Goal: Information Seeking & Learning: Learn about a topic

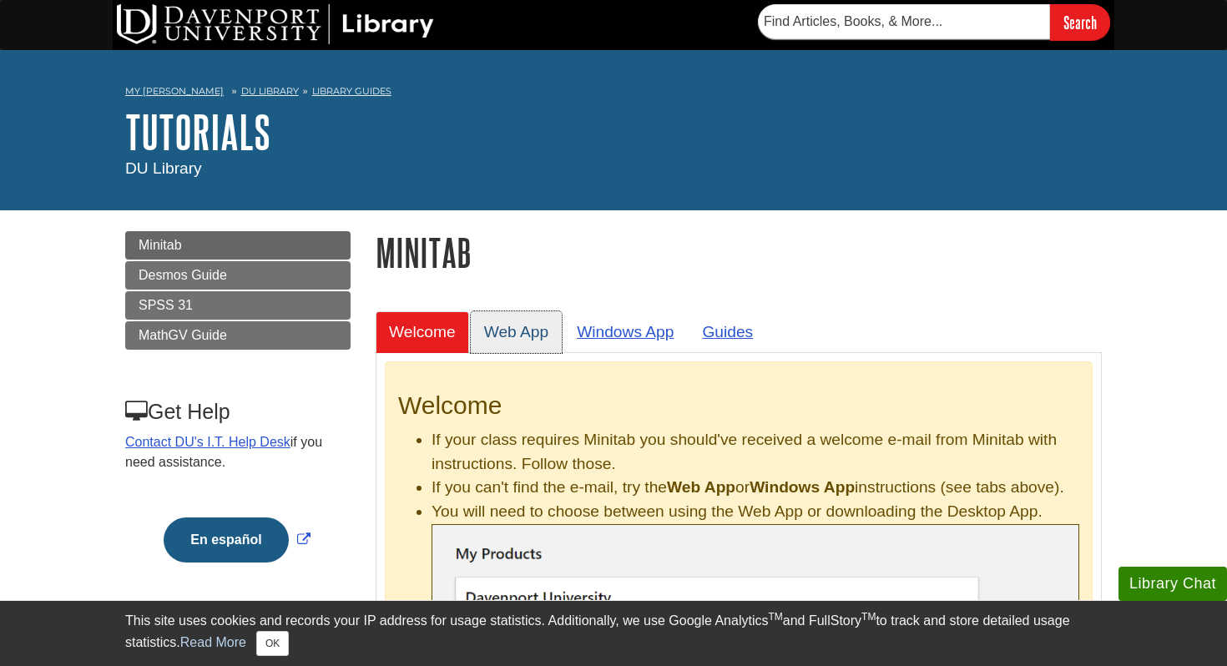
click at [524, 332] on link "Web App" at bounding box center [517, 331] width 92 height 41
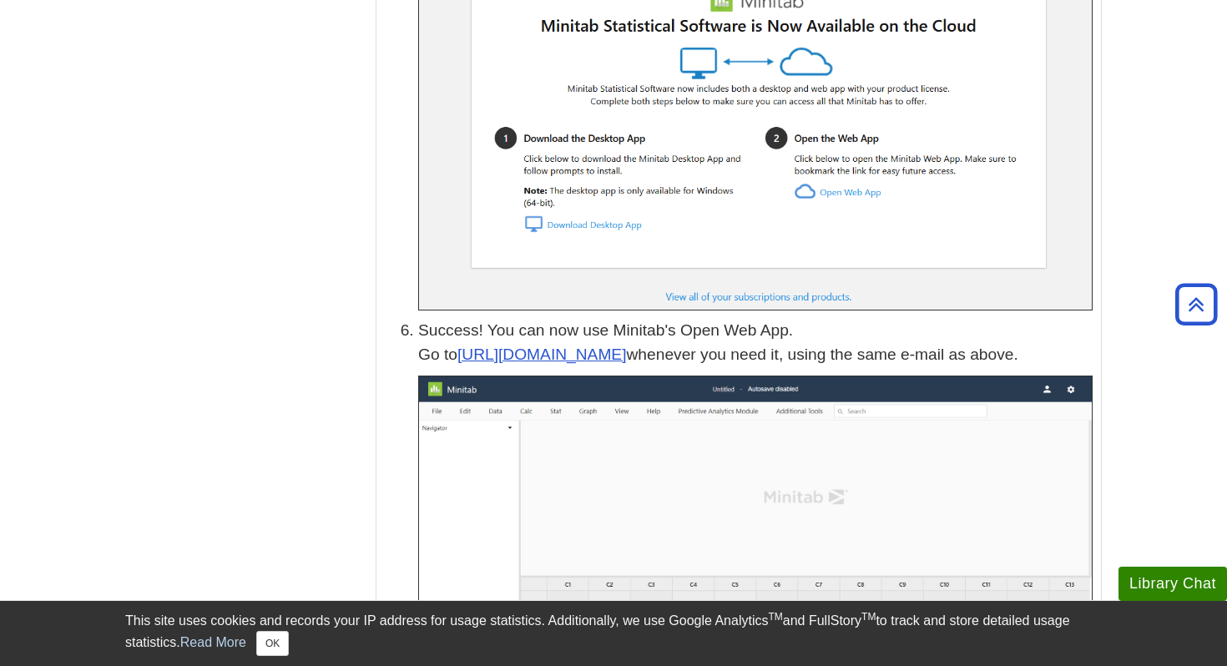
scroll to position [2636, 0]
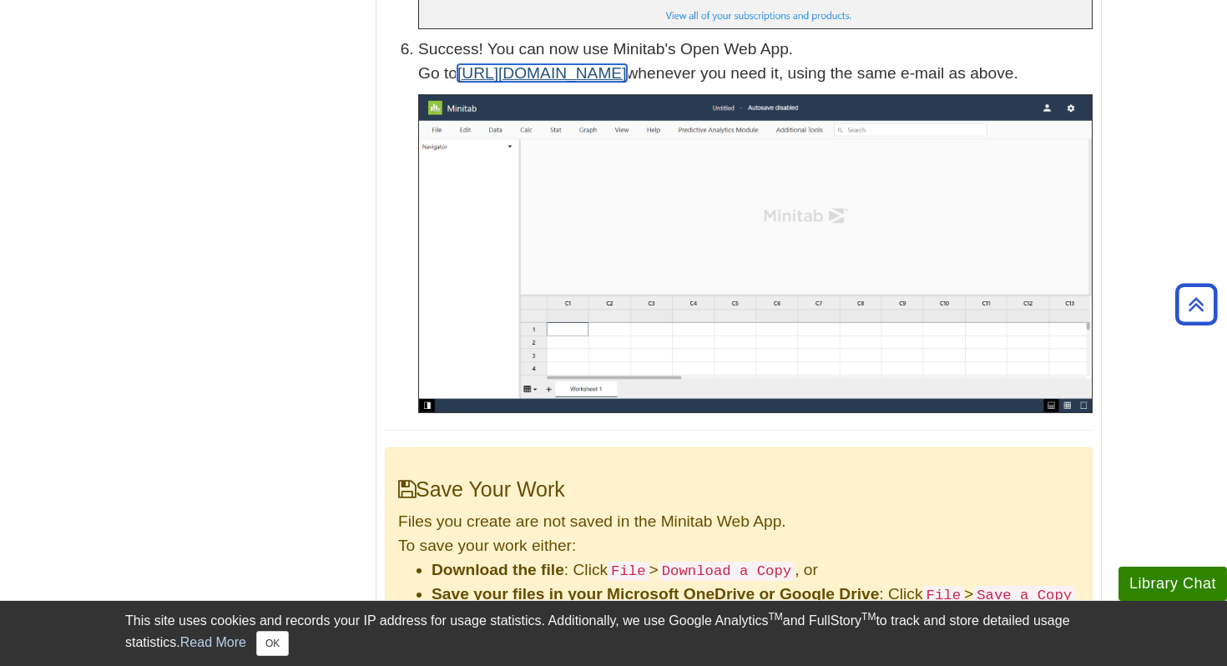
click at [564, 64] on link "[URL][DOMAIN_NAME]" at bounding box center [541, 73] width 169 height 18
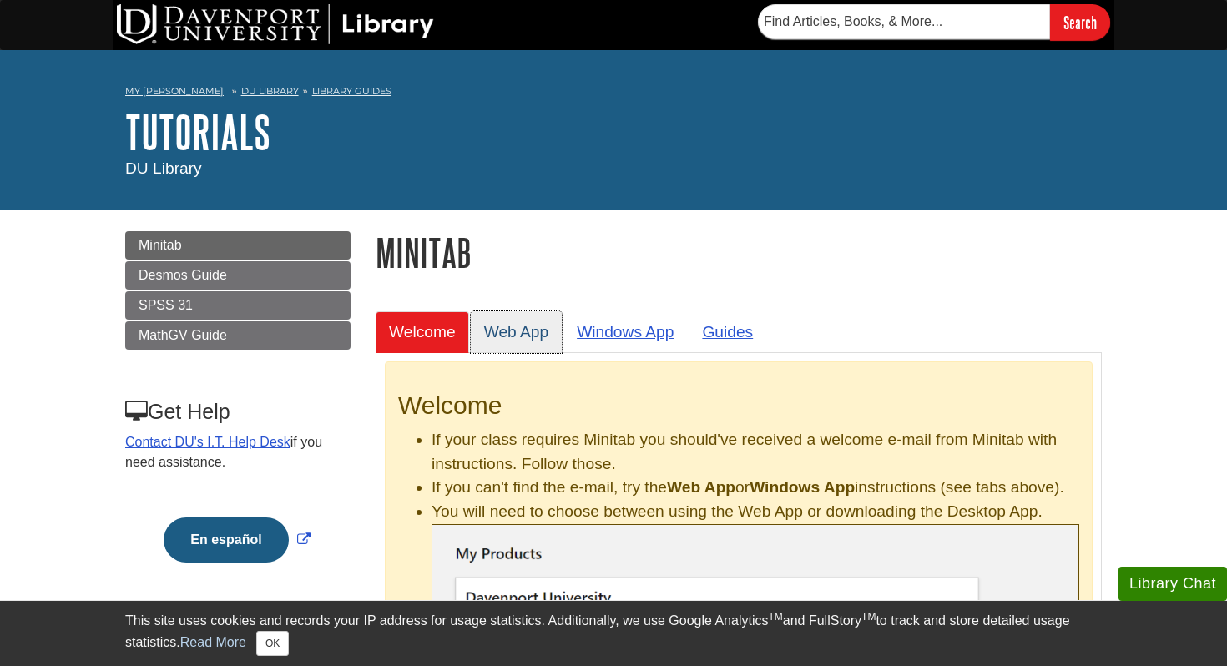
click at [522, 337] on link "Web App" at bounding box center [517, 331] width 92 height 41
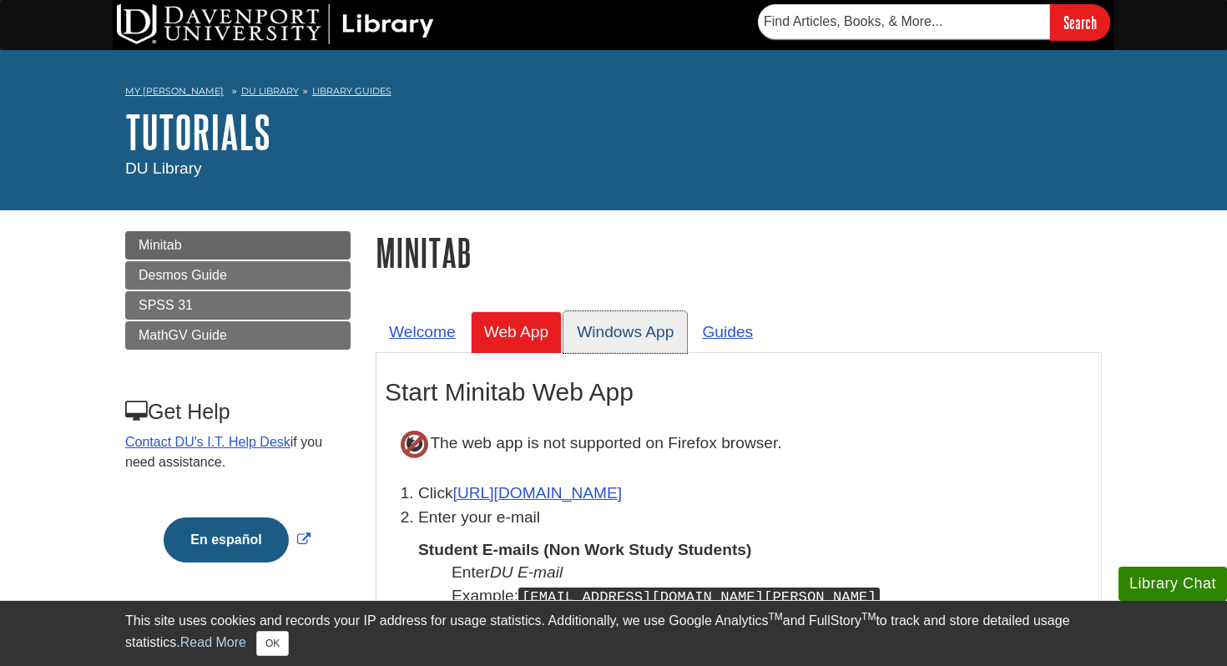
click at [632, 338] on link "Windows App" at bounding box center [624, 331] width 123 height 41
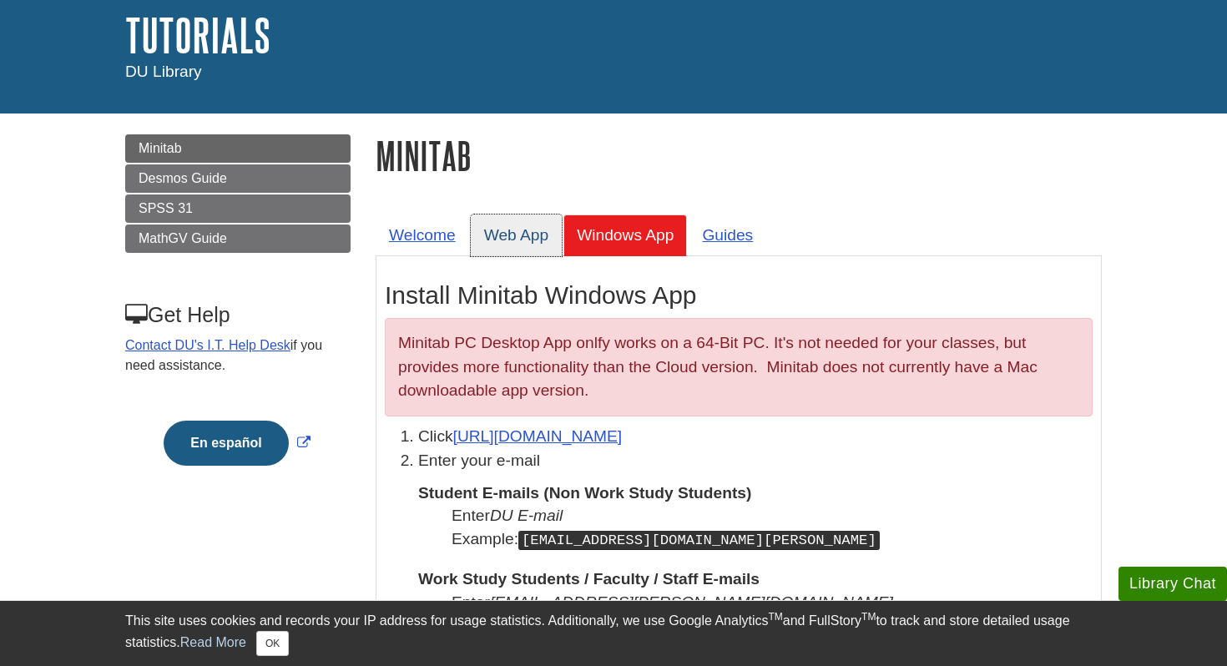
click at [513, 238] on link "Web App" at bounding box center [517, 234] width 92 height 41
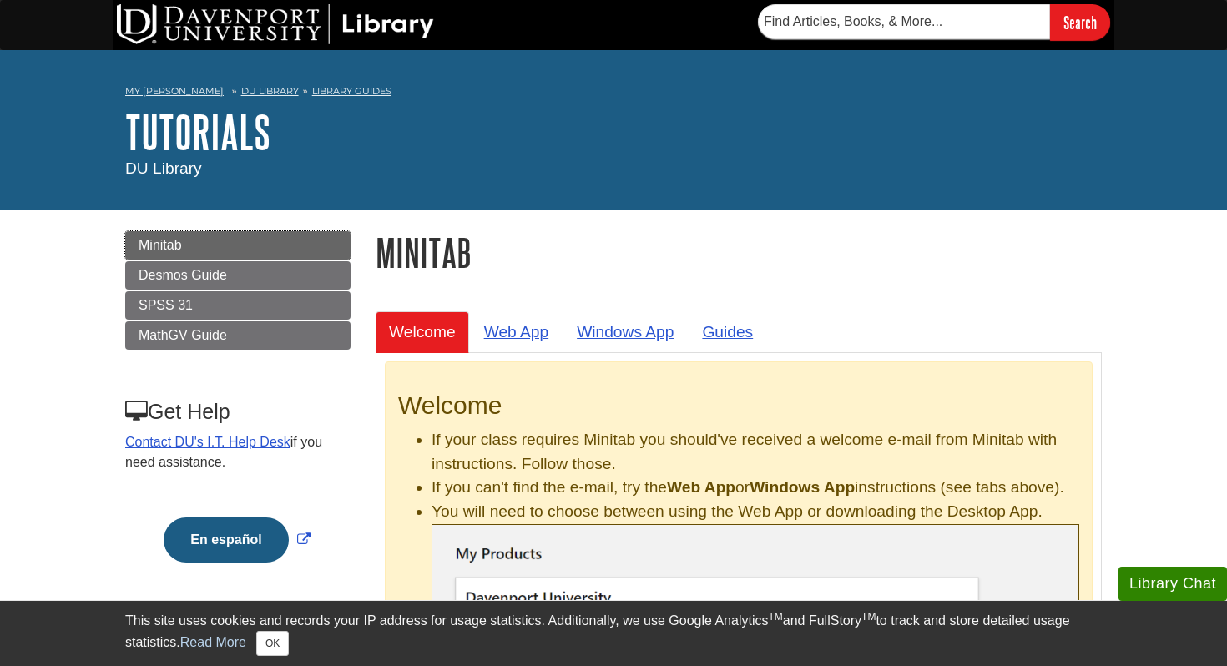
click at [254, 243] on link "Minitab" at bounding box center [237, 245] width 225 height 28
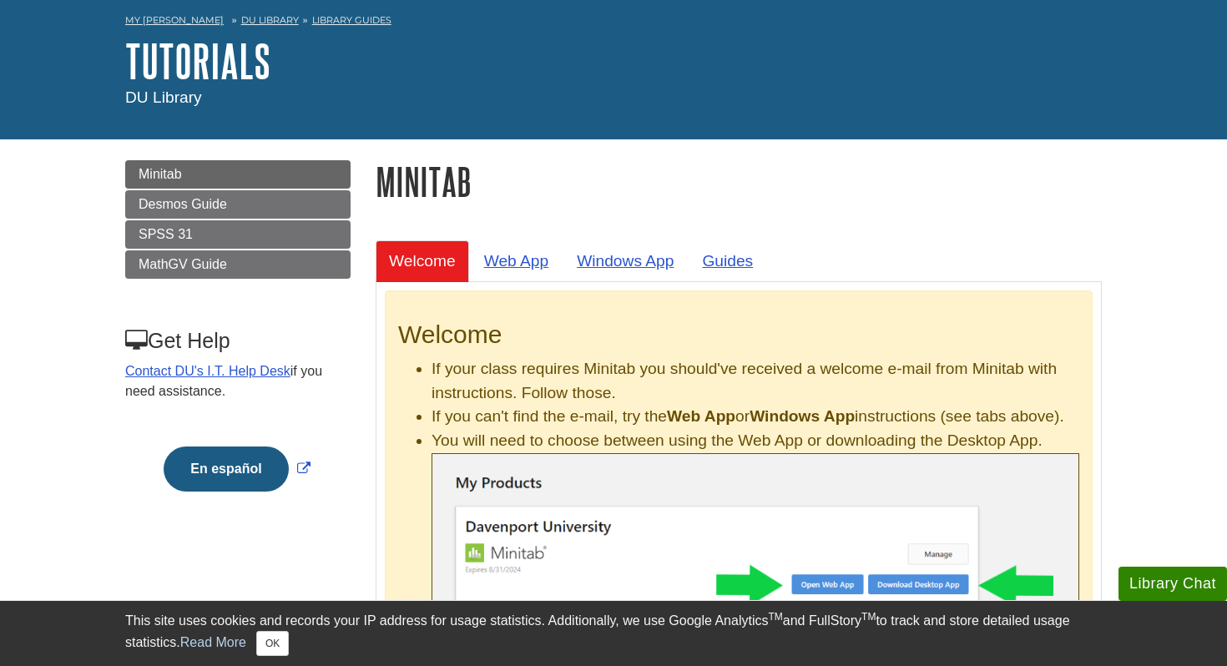
scroll to position [256, 0]
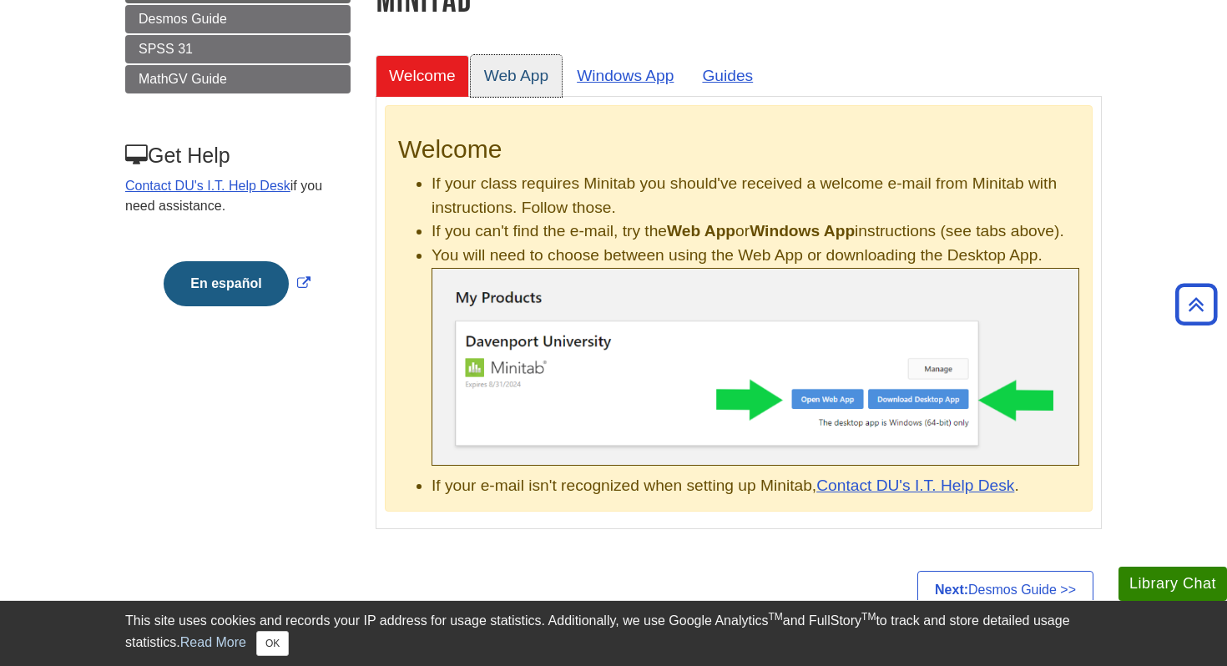
click at [519, 73] on link "Web App" at bounding box center [517, 75] width 92 height 41
